Goal: Find specific page/section: Find specific page/section

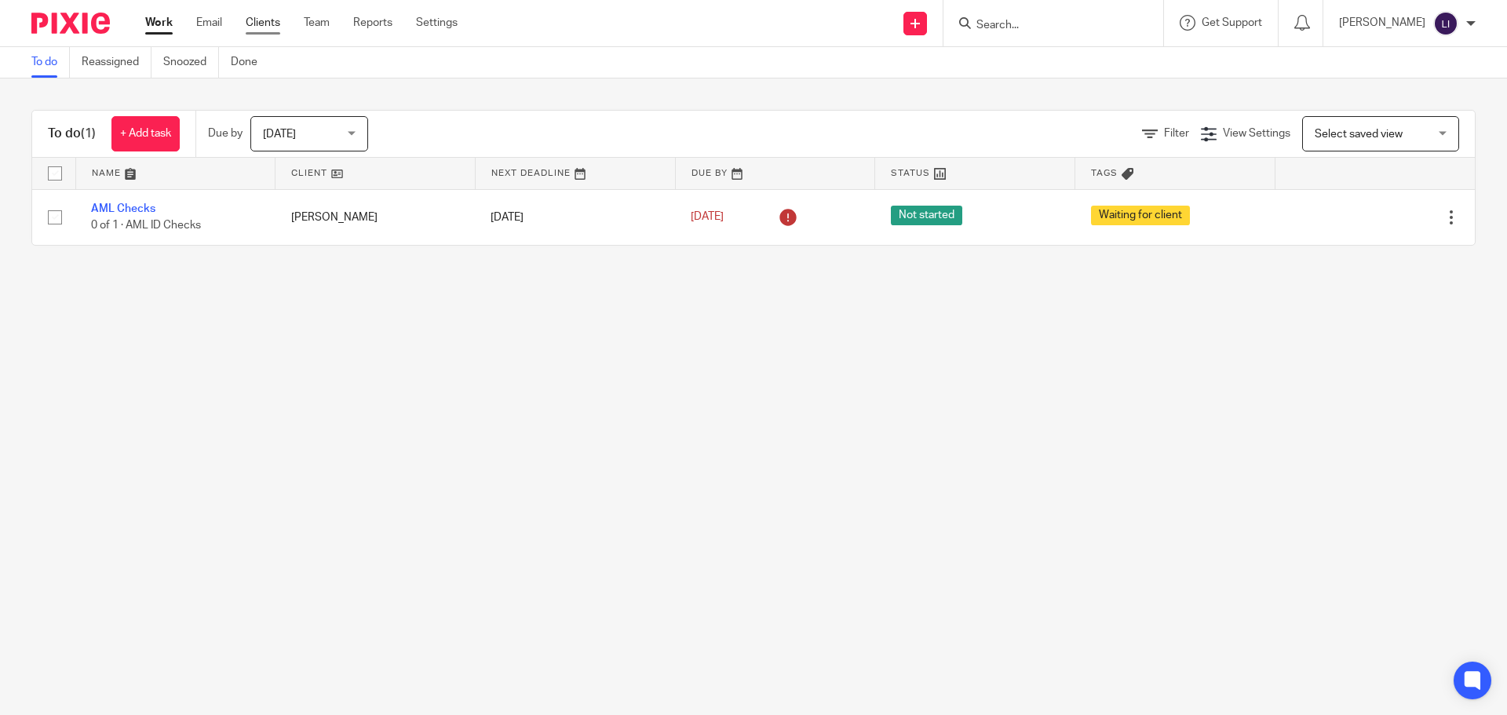
click at [257, 21] on link "Clients" at bounding box center [263, 23] width 35 height 16
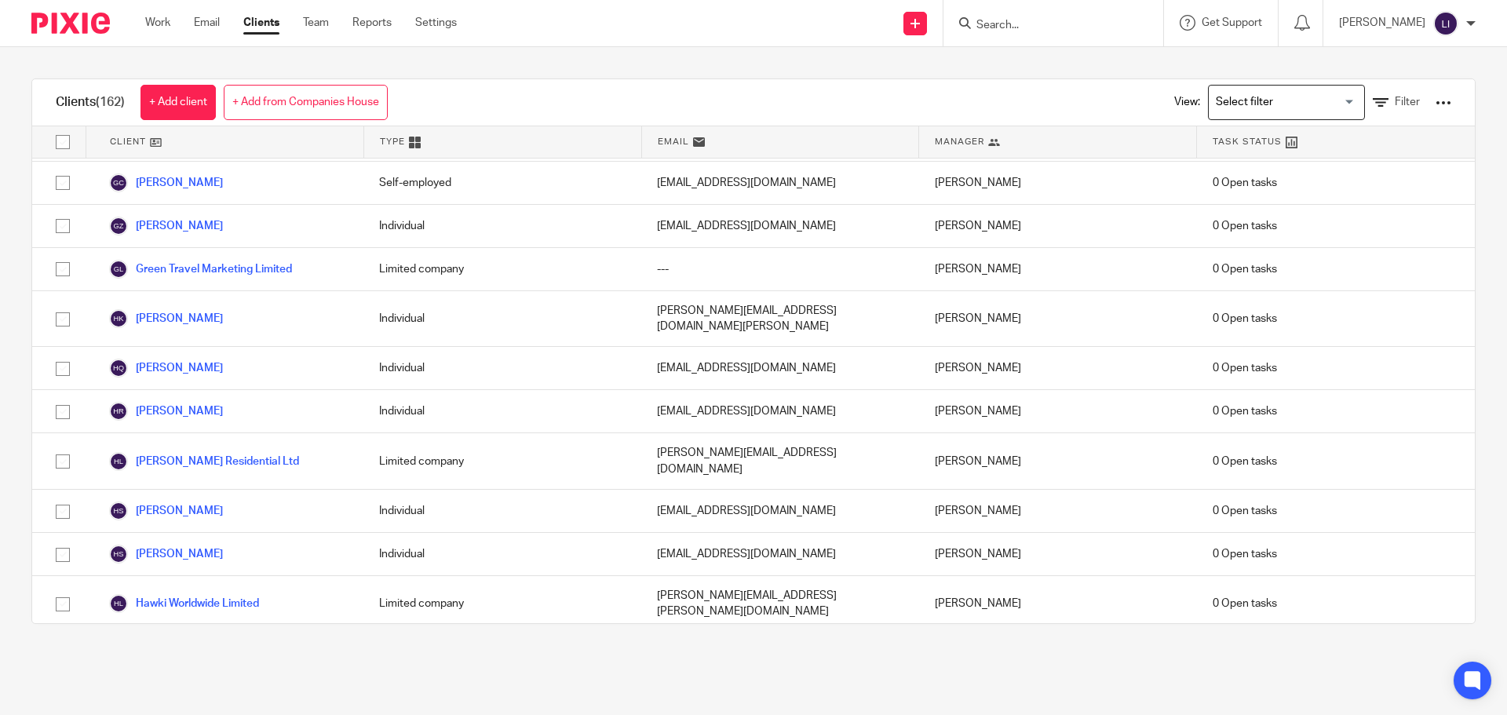
scroll to position [2512, 0]
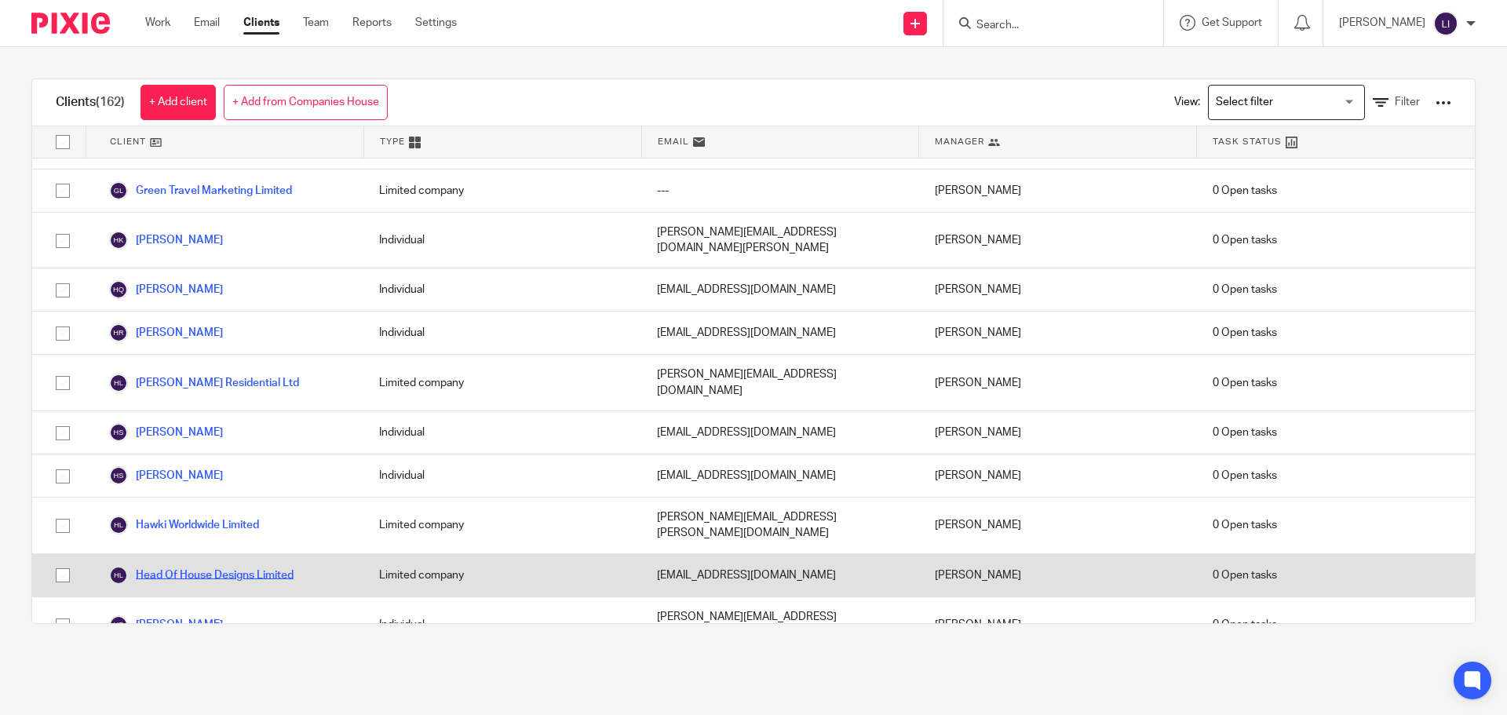
click at [240, 566] on link "Head Of House Designs Limited" at bounding box center [201, 575] width 184 height 19
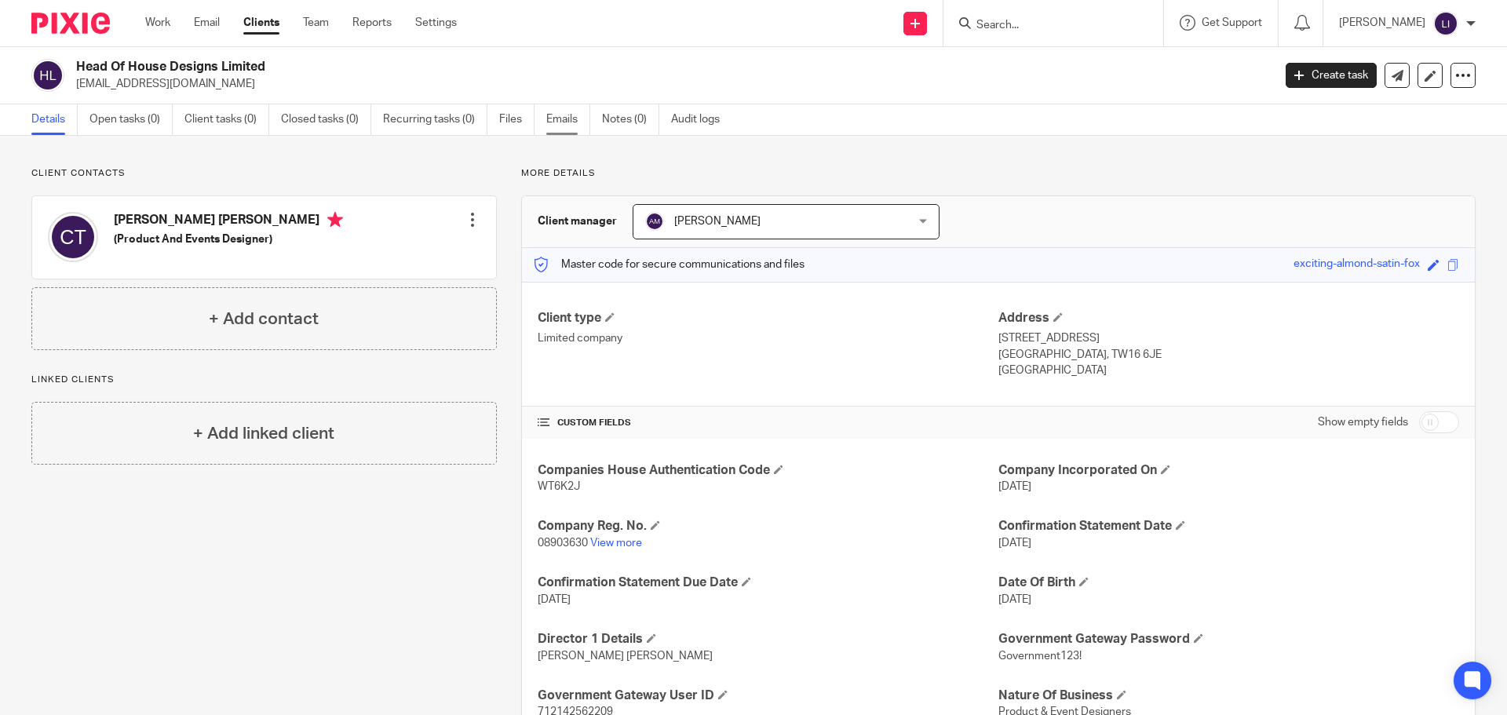
click at [552, 127] on link "Emails" at bounding box center [568, 119] width 44 height 31
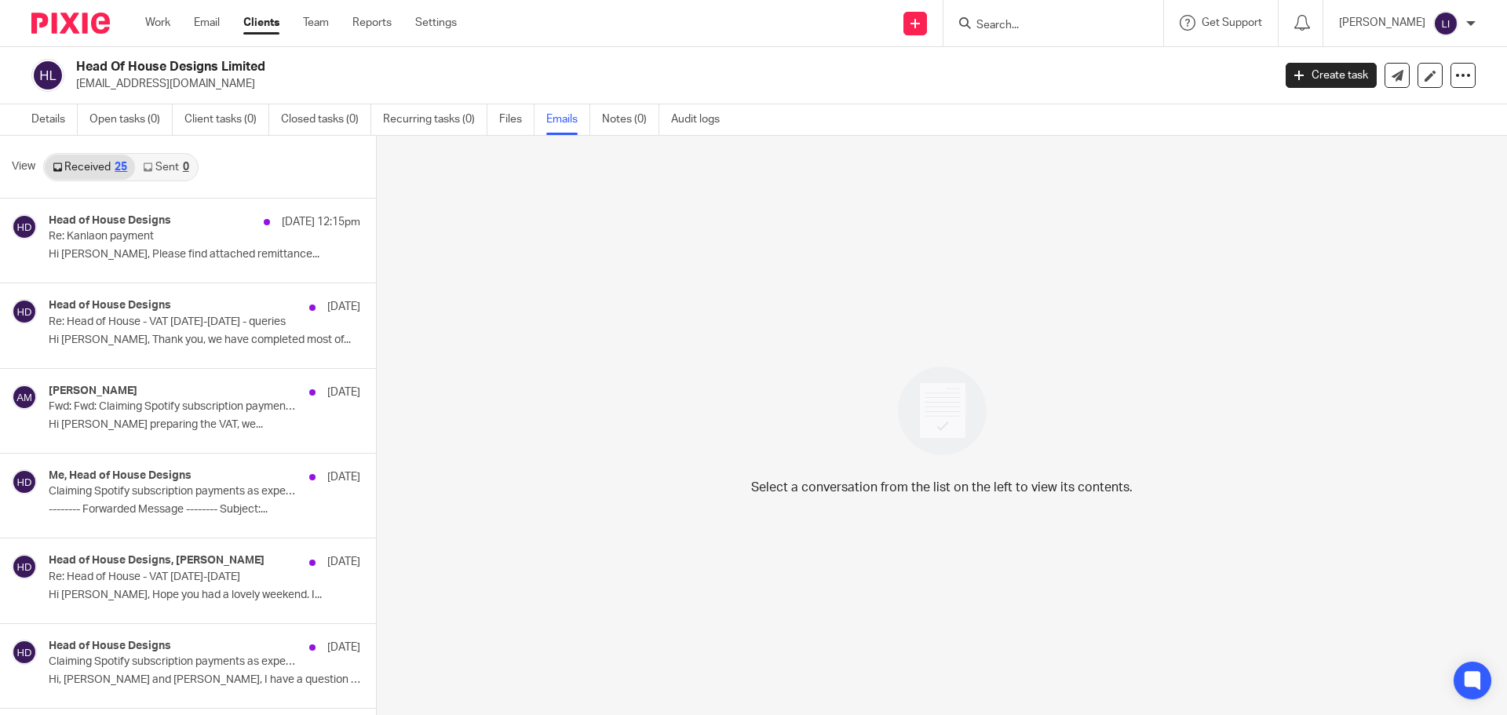
click at [169, 170] on link "Sent 0" at bounding box center [165, 167] width 61 height 25
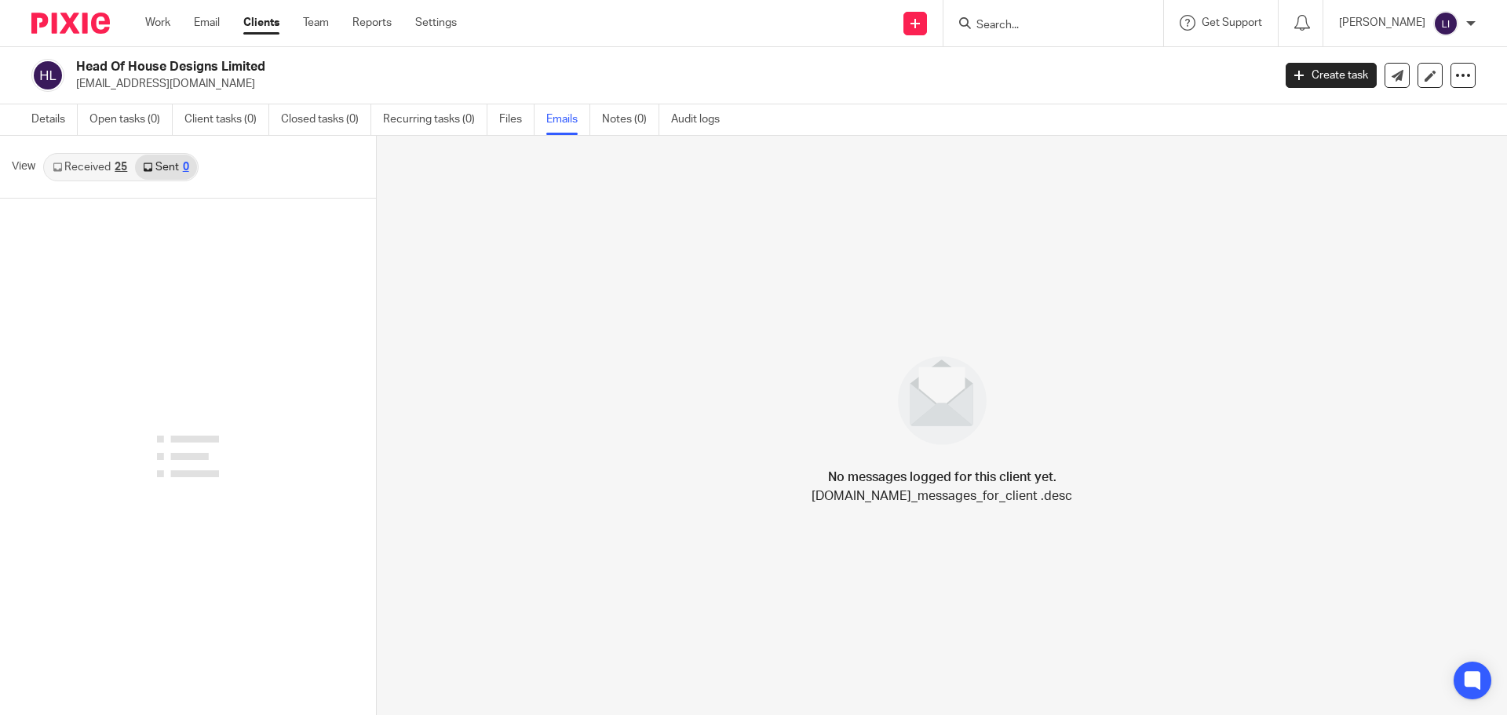
click at [84, 167] on link "Received 25" at bounding box center [90, 167] width 90 height 25
